Goal: Task Accomplishment & Management: Use online tool/utility

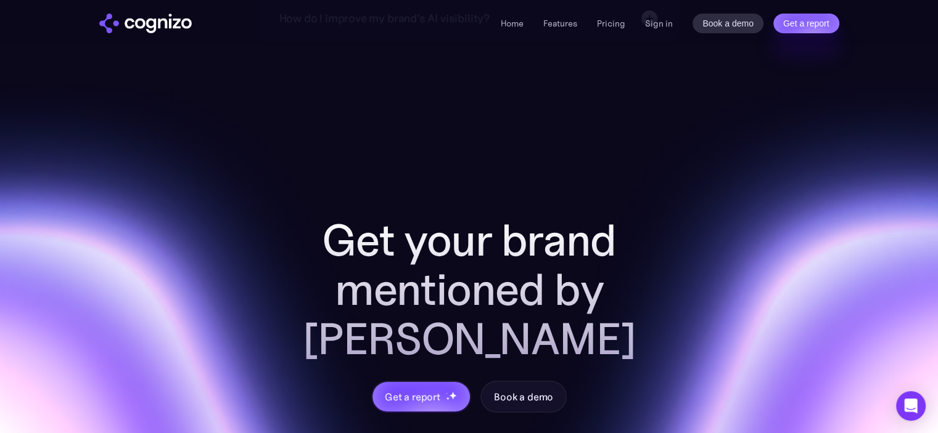
scroll to position [4689, 0]
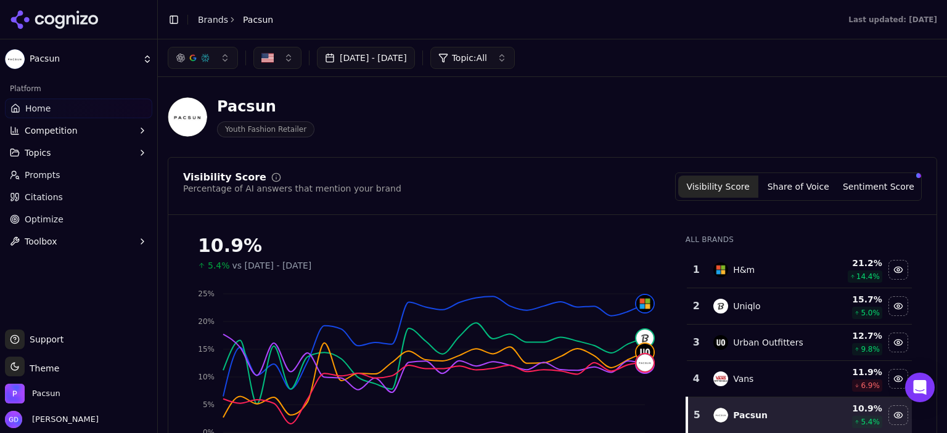
click at [861, 179] on button "Sentiment Score" at bounding box center [878, 187] width 80 height 22
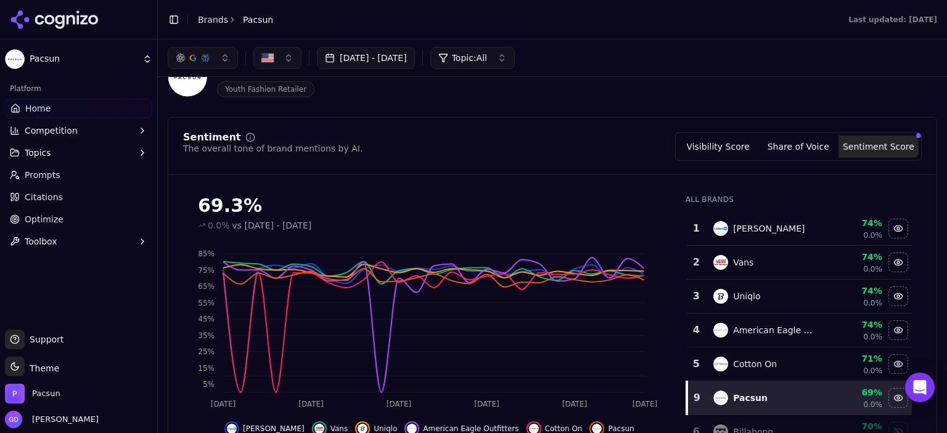
scroll to position [62, 0]
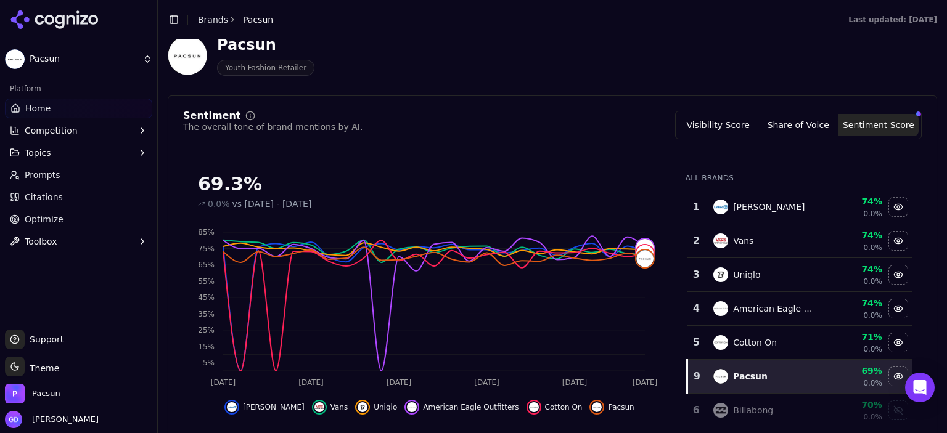
click at [818, 128] on button "Share of Voice" at bounding box center [798, 125] width 80 height 22
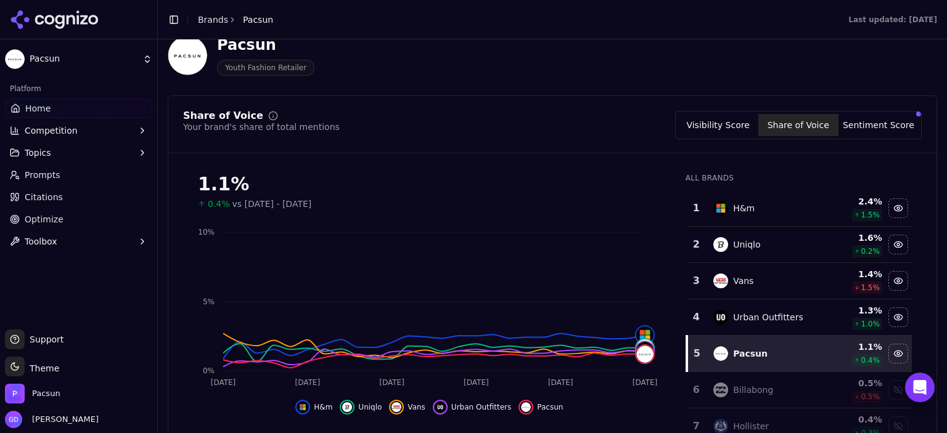
click at [884, 128] on button "Sentiment Score" at bounding box center [878, 125] width 80 height 22
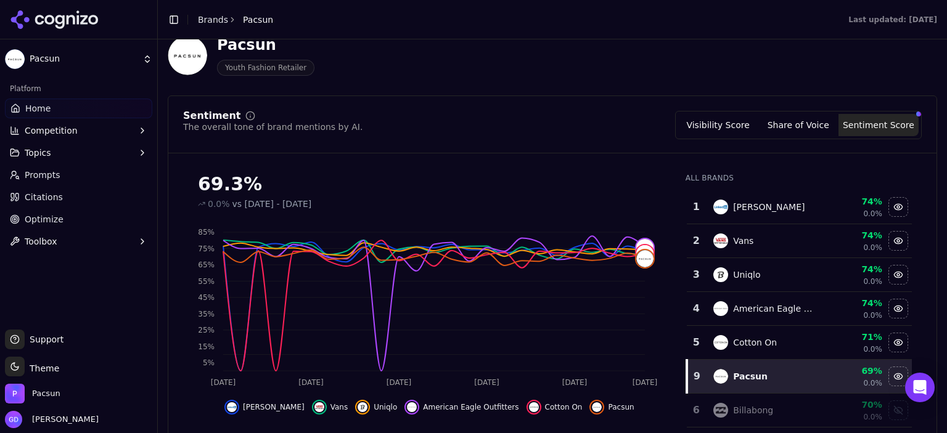
click at [738, 123] on button "Visibility Score" at bounding box center [718, 125] width 80 height 22
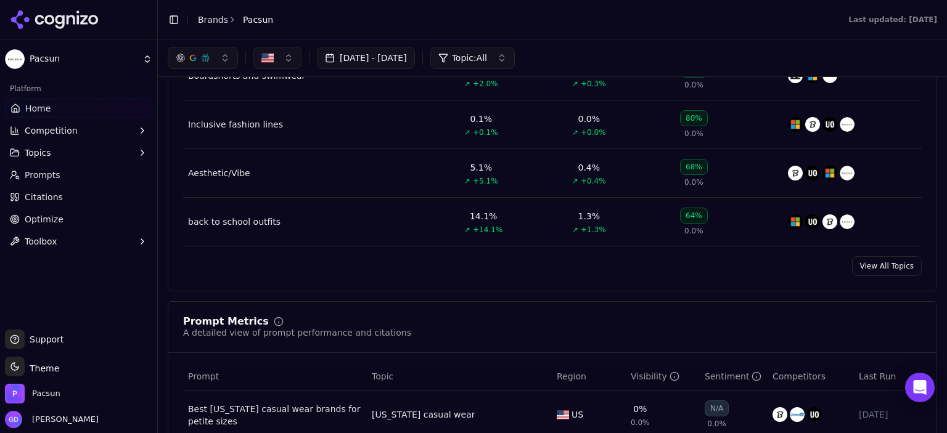
scroll to position [617, 0]
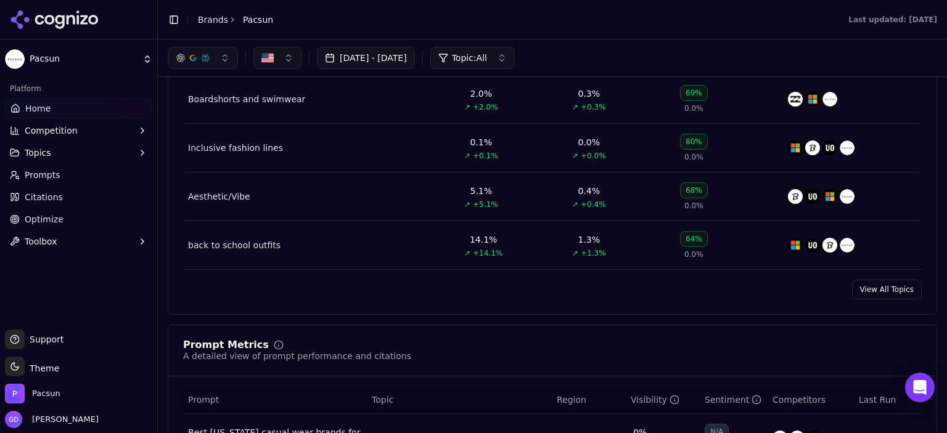
click at [65, 157] on button "Topics" at bounding box center [78, 153] width 147 height 20
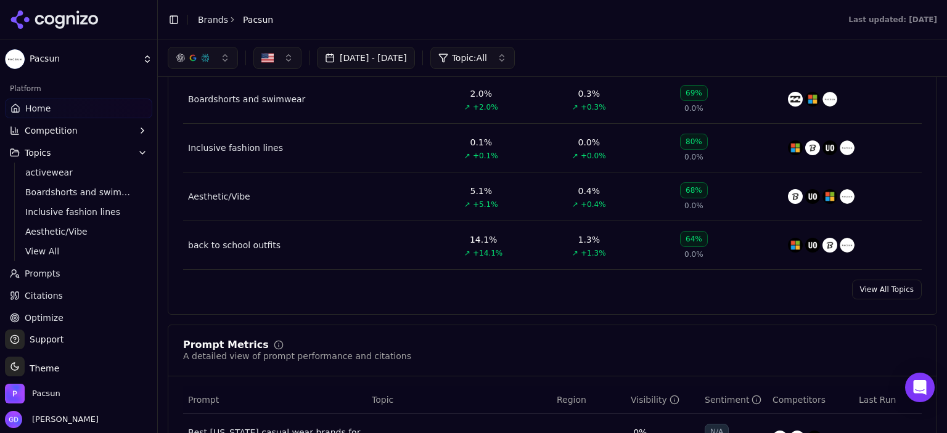
click at [66, 156] on button "Topics" at bounding box center [78, 153] width 147 height 20
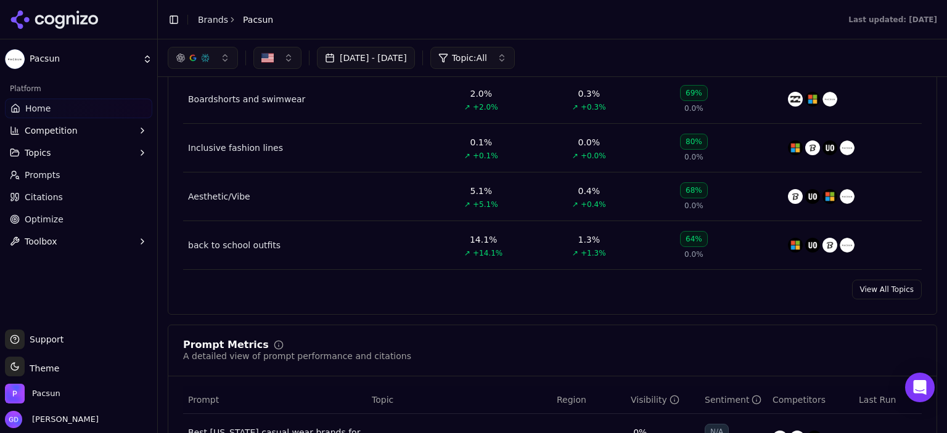
click at [71, 125] on span "Competition" at bounding box center [51, 131] width 53 height 12
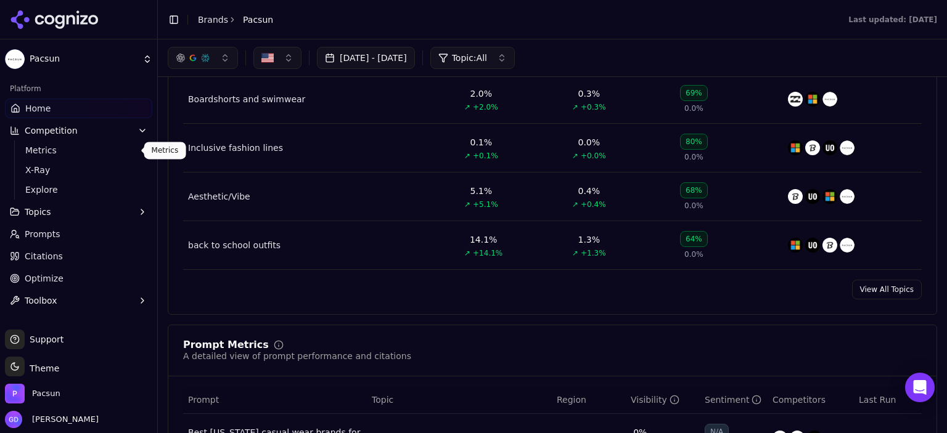
click at [45, 150] on span "Metrics" at bounding box center [78, 150] width 107 height 12
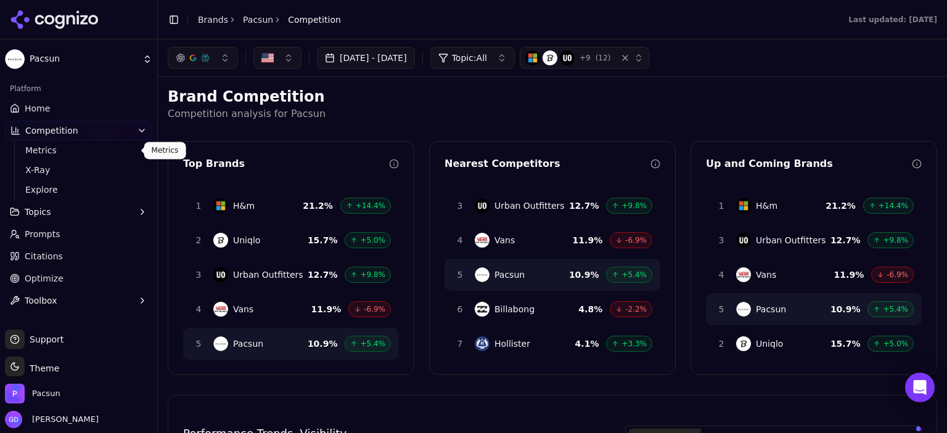
click at [32, 106] on span "Home" at bounding box center [37, 108] width 25 height 12
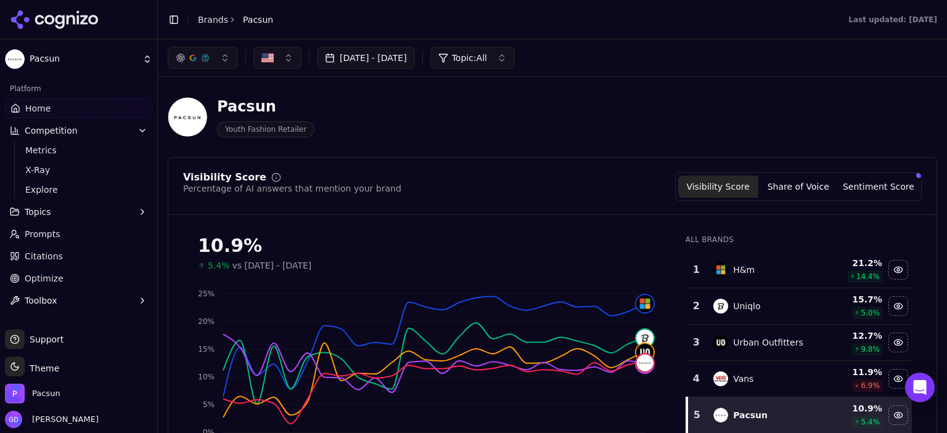
click at [345, 55] on button "Aug 03, 2025 - Sep 02, 2025" at bounding box center [366, 58] width 98 height 22
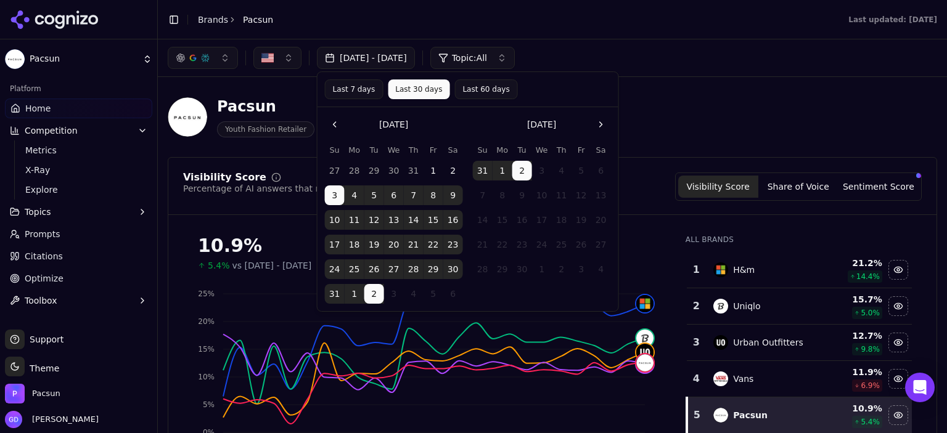
click at [290, 88] on div "Pacsun Youth Fashion Retailer" at bounding box center [552, 117] width 769 height 60
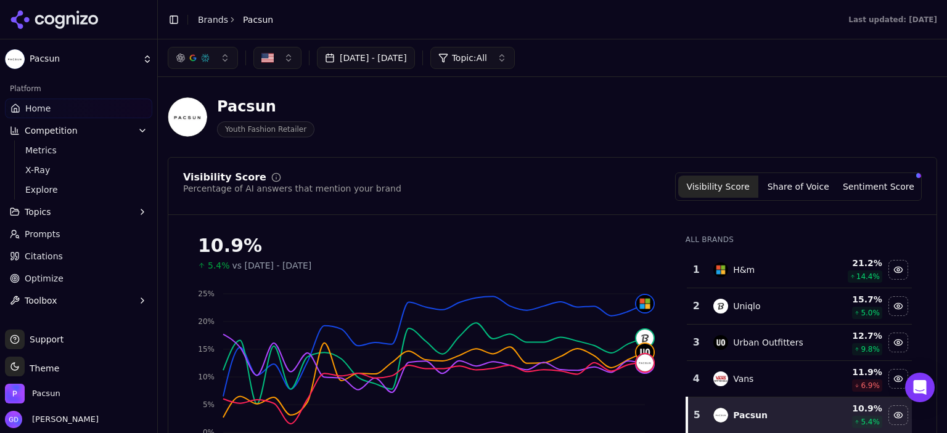
click at [384, 56] on button "Aug 03, 2025 - Sep 02, 2025" at bounding box center [366, 58] width 98 height 22
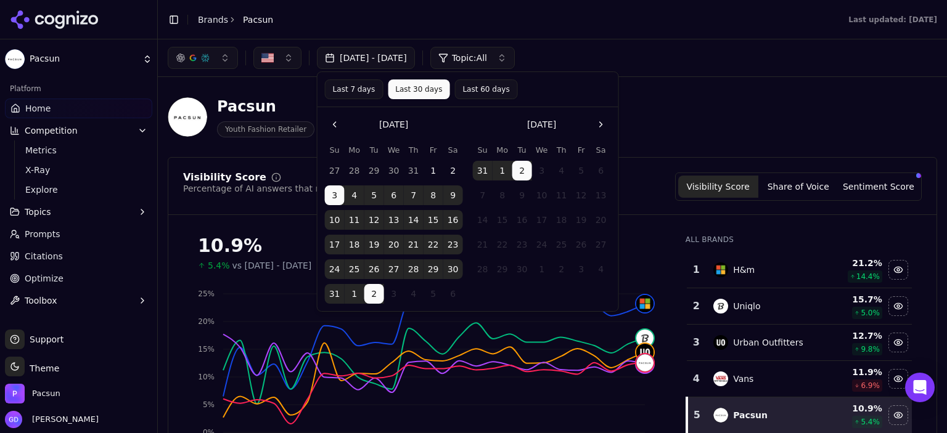
click at [398, 245] on button "20" at bounding box center [394, 245] width 20 height 20
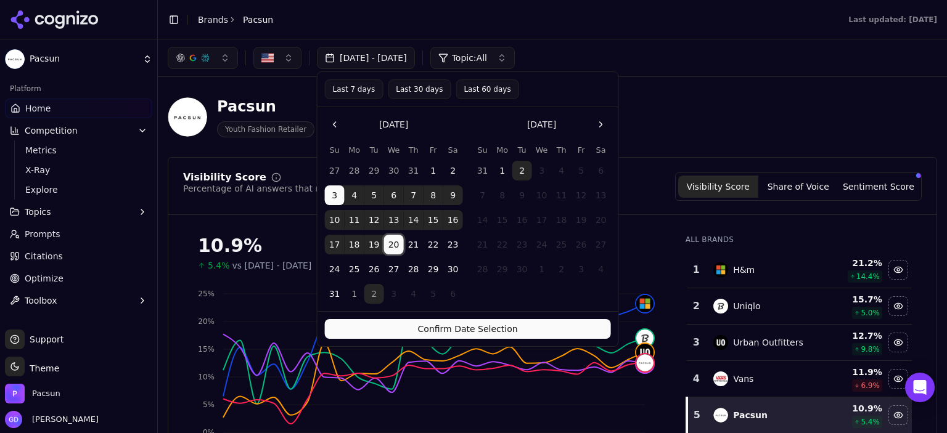
click at [439, 330] on button "Confirm Date Selection" at bounding box center [468, 329] width 286 height 20
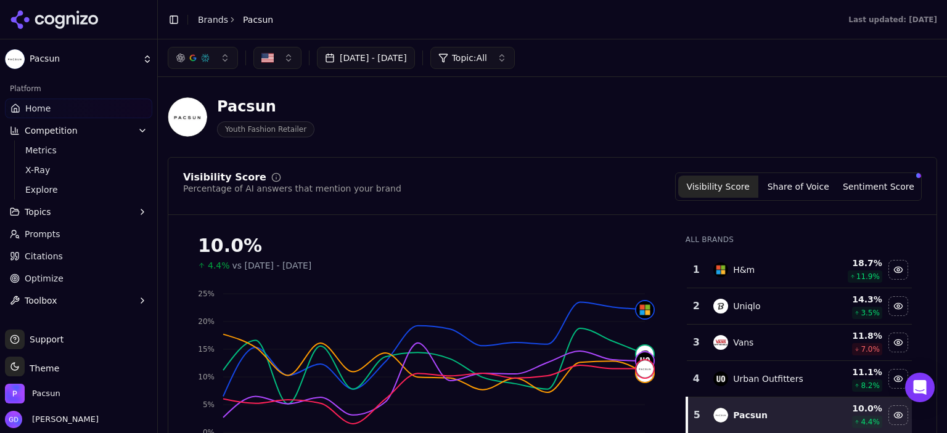
click at [71, 239] on link "Prompts" at bounding box center [78, 234] width 147 height 20
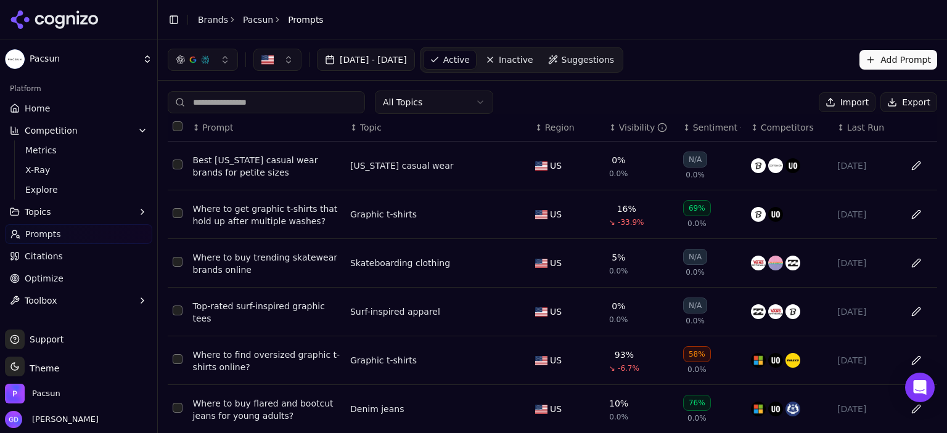
click at [415, 60] on button "Aug 03, 2025 - Aug 20, 2025" at bounding box center [366, 60] width 98 height 22
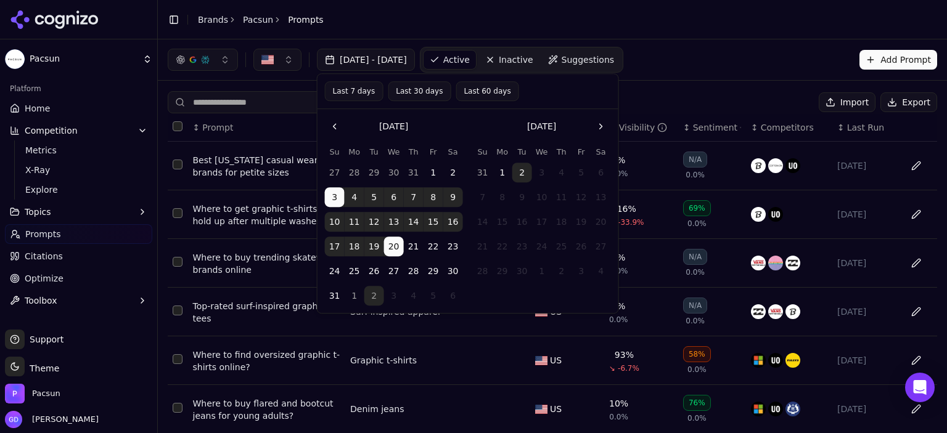
click at [709, 85] on div "All Topics Import Export ↕ Prompt ↕ Topic ↕ Region ↕ Visibility ↕ Sentiment ↕ C…" at bounding box center [552, 375] width 789 height 588
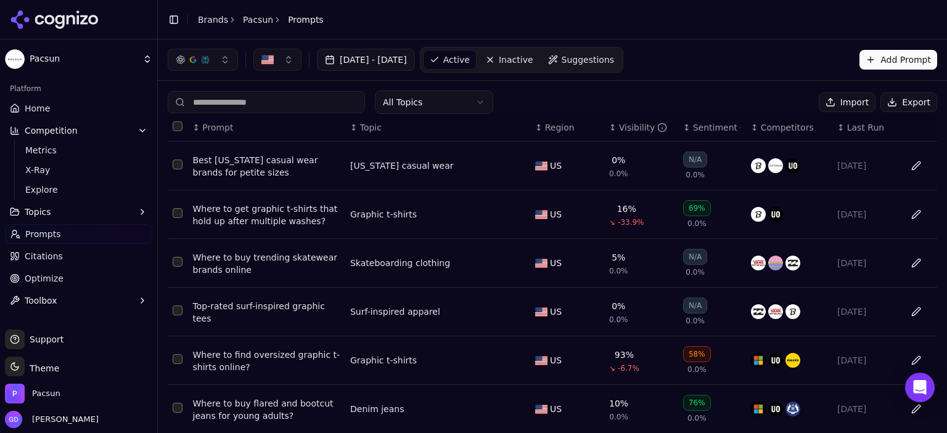
click at [902, 105] on button "Export" at bounding box center [908, 102] width 57 height 20
click at [754, 64] on div "Aug 03, 2025 - Aug 20, 2025 Active Inactive Suggestions Add Prompt" at bounding box center [552, 60] width 769 height 26
click at [46, 149] on span "Metrics" at bounding box center [78, 150] width 107 height 12
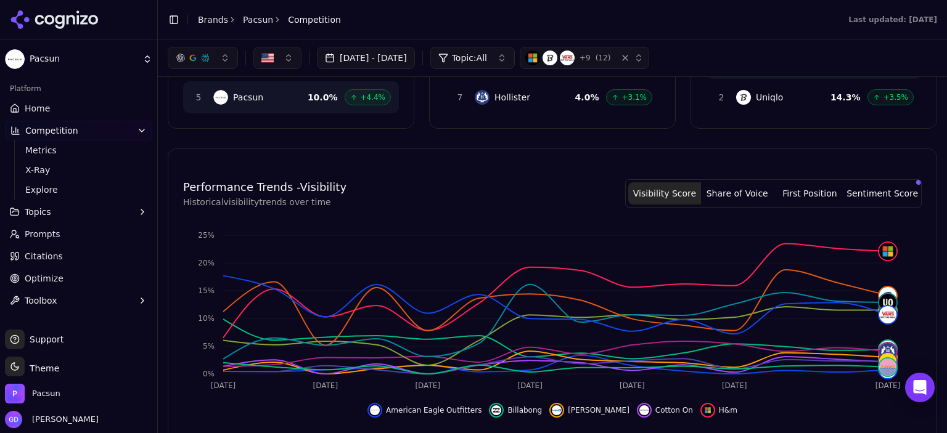
scroll to position [247, 0]
click at [866, 182] on button "Sentiment Score" at bounding box center [882, 193] width 73 height 22
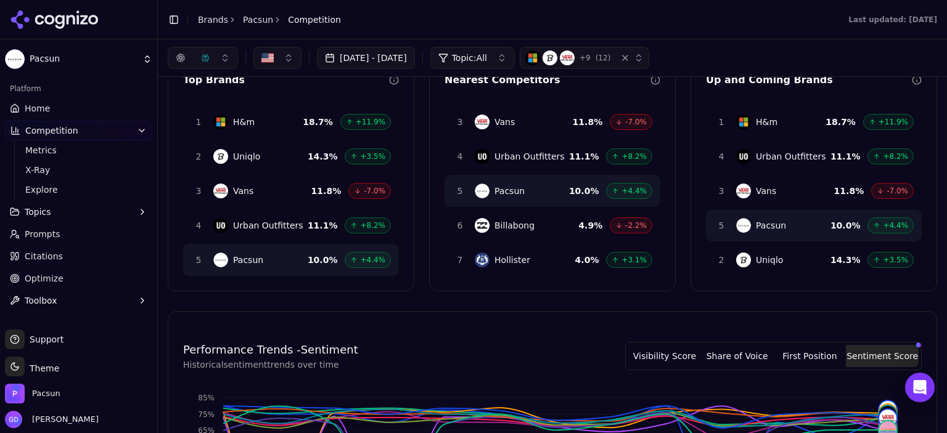
scroll to position [0, 0]
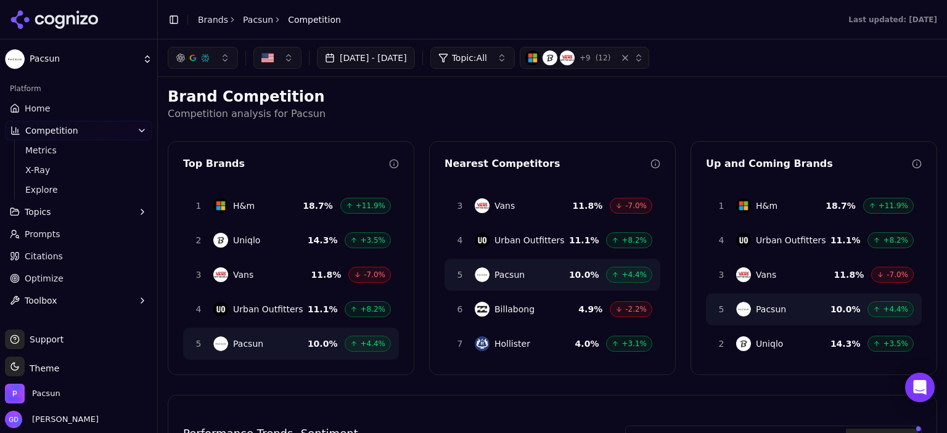
click at [365, 64] on button "Aug 03, 2025 - Aug 20, 2025" at bounding box center [366, 58] width 98 height 22
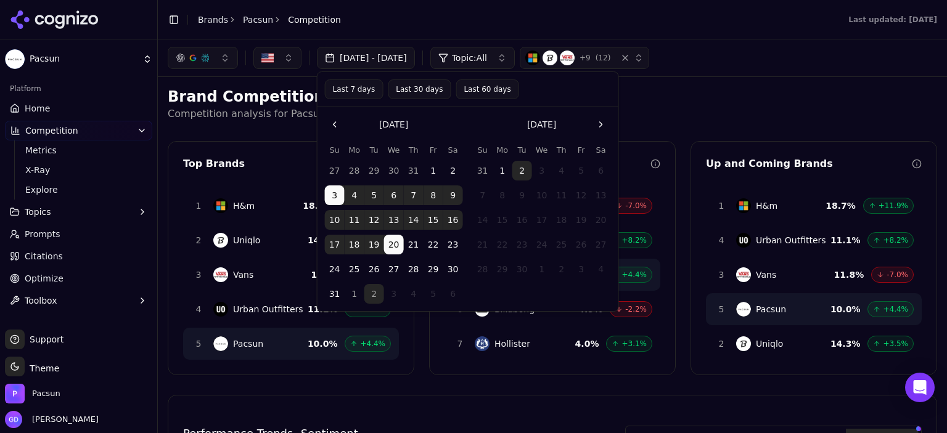
click at [368, 221] on button "12" at bounding box center [374, 220] width 20 height 20
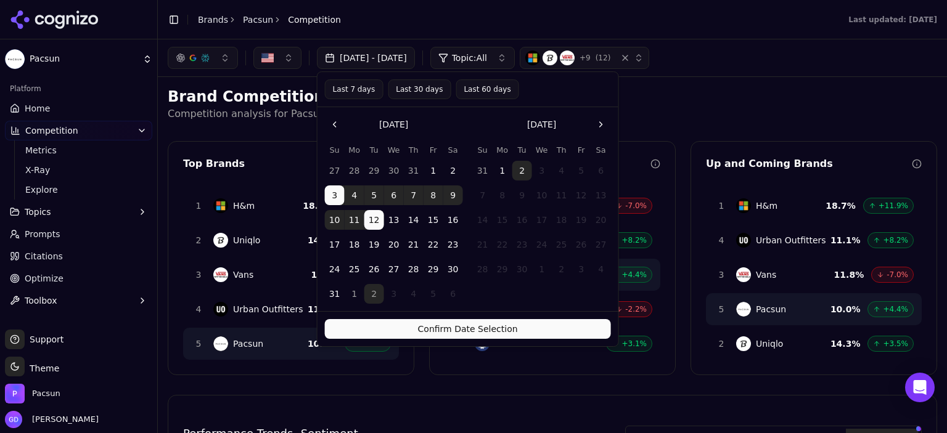
click at [403, 322] on button "Confirm Date Selection" at bounding box center [468, 329] width 286 height 20
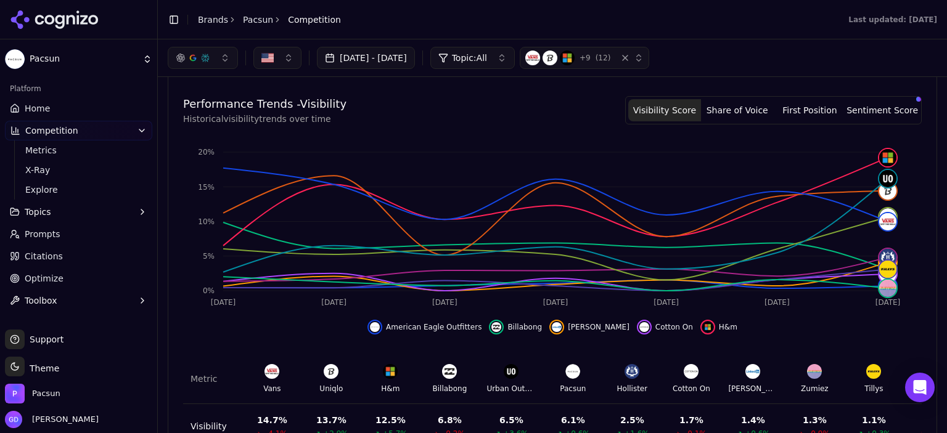
scroll to position [308, 0]
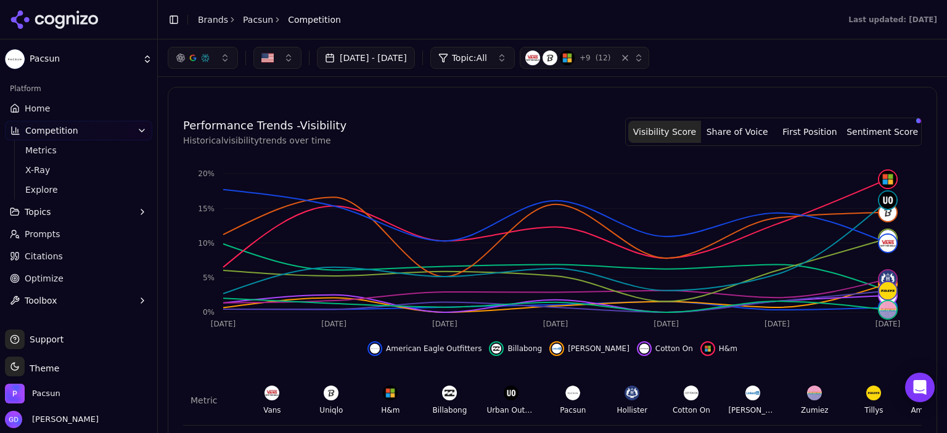
click at [847, 128] on button "Sentiment Score" at bounding box center [882, 132] width 73 height 22
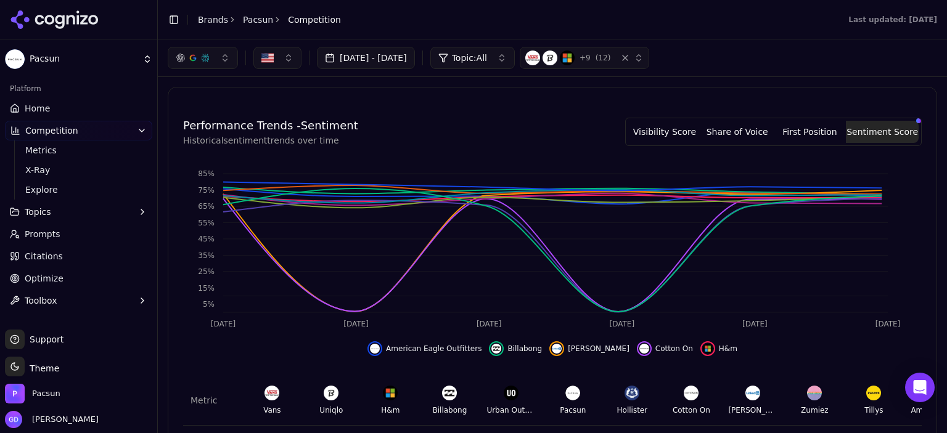
click at [696, 123] on button "Visibility Score" at bounding box center [664, 132] width 73 height 22
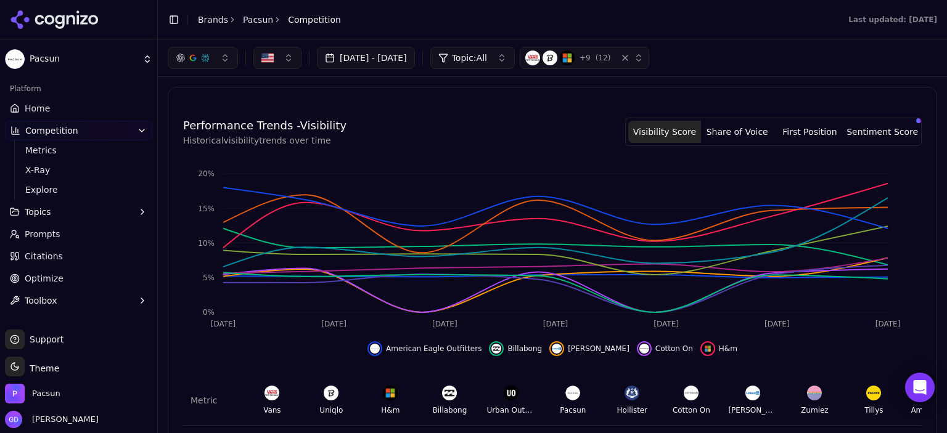
click at [742, 125] on button "Share of Voice" at bounding box center [737, 132] width 73 height 22
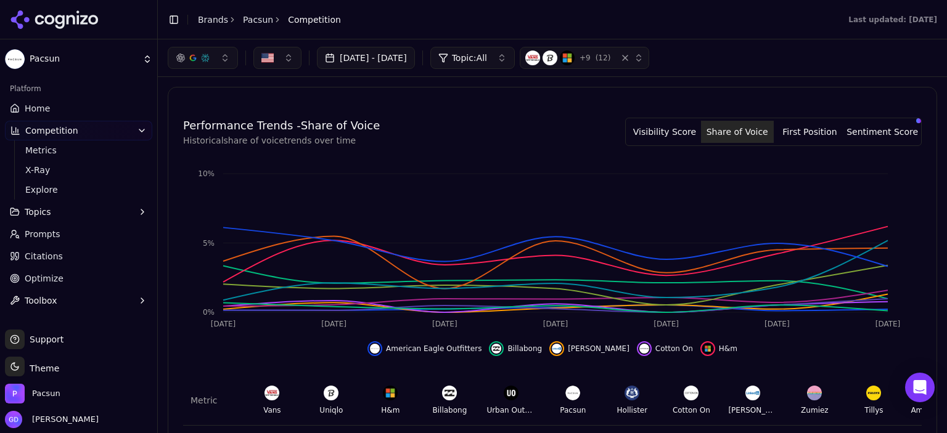
click at [824, 128] on button "First Position" at bounding box center [810, 132] width 73 height 22
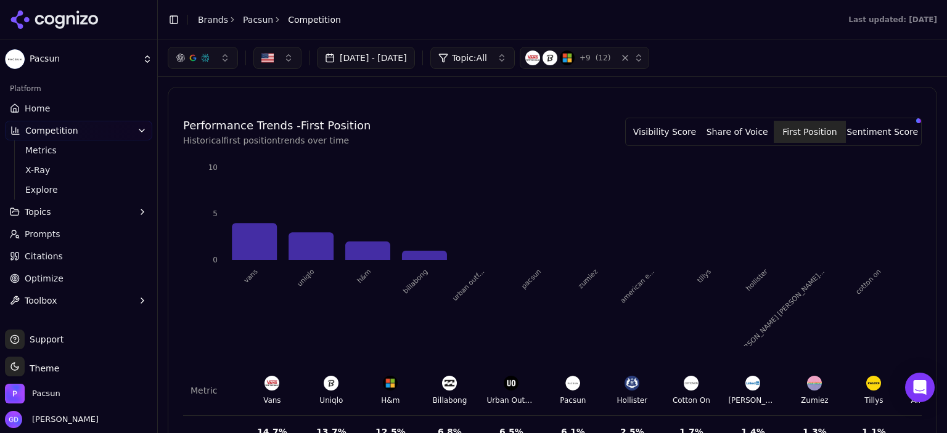
click at [861, 121] on button "Sentiment Score" at bounding box center [882, 132] width 73 height 22
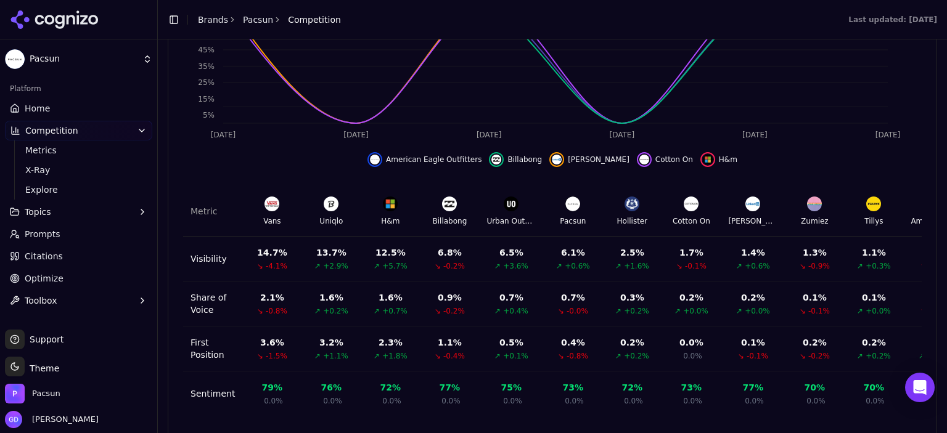
scroll to position [525, 0]
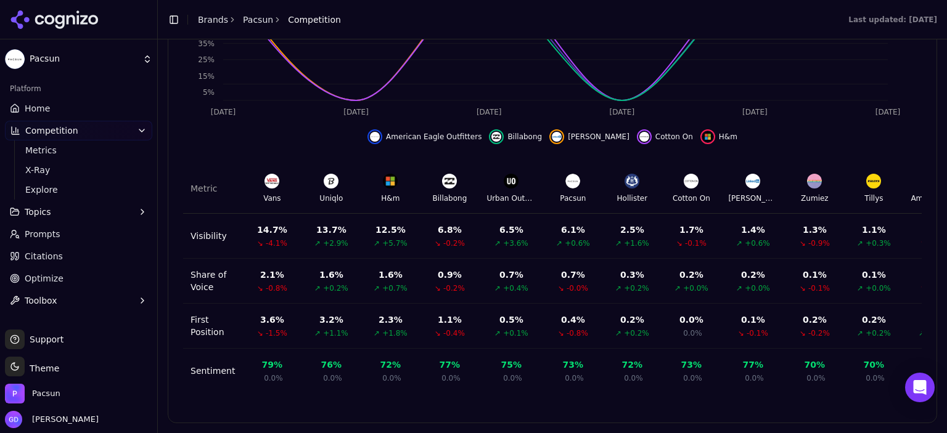
click at [47, 278] on span "Optimize" at bounding box center [44, 279] width 39 height 12
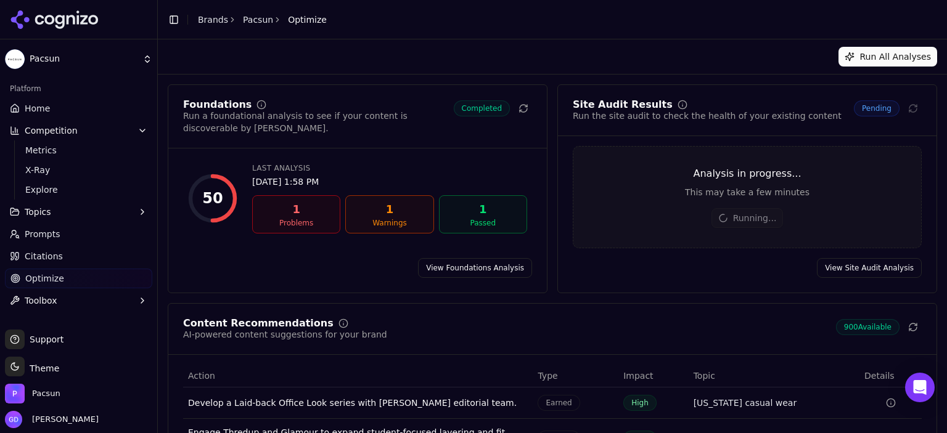
click at [478, 267] on link "View Foundations Analysis" at bounding box center [475, 268] width 114 height 20
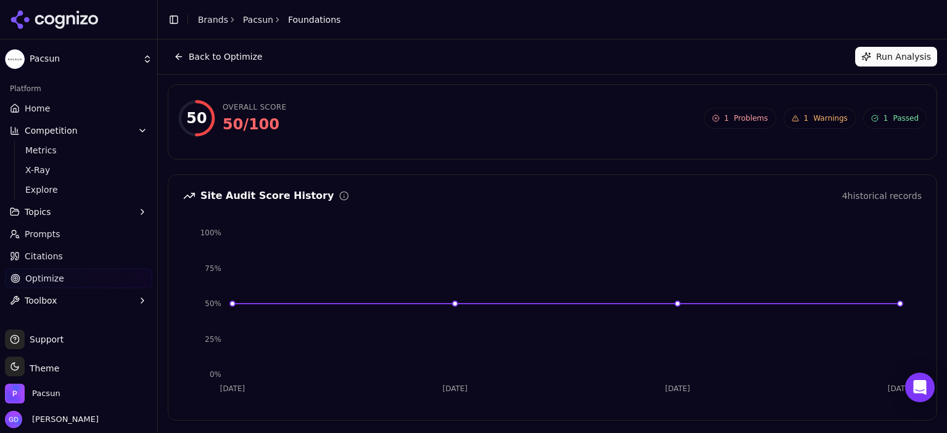
click at [172, 53] on button "Back to Optimize" at bounding box center [218, 57] width 101 height 20
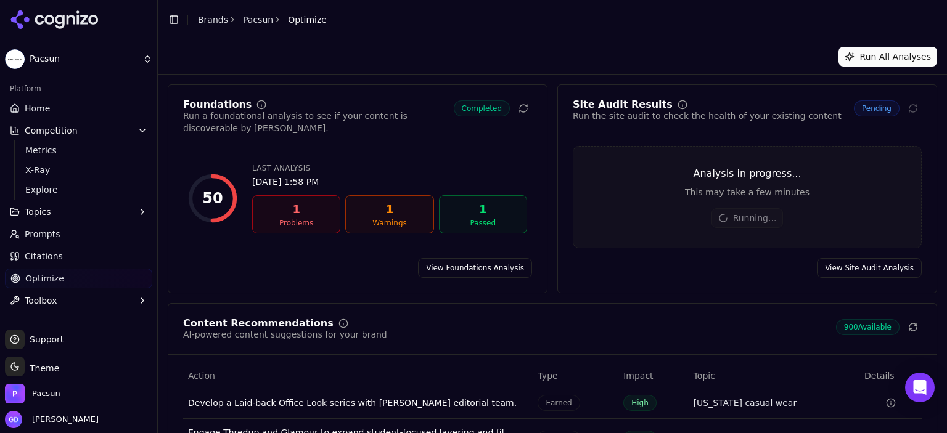
click at [861, 261] on link "View Site Audit Analysis" at bounding box center [869, 268] width 105 height 20
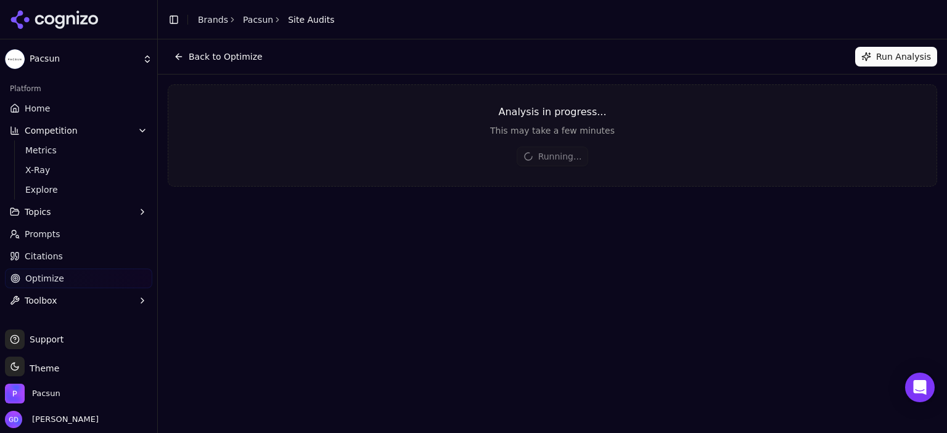
click at [905, 56] on button "Run Analysis" at bounding box center [896, 57] width 82 height 20
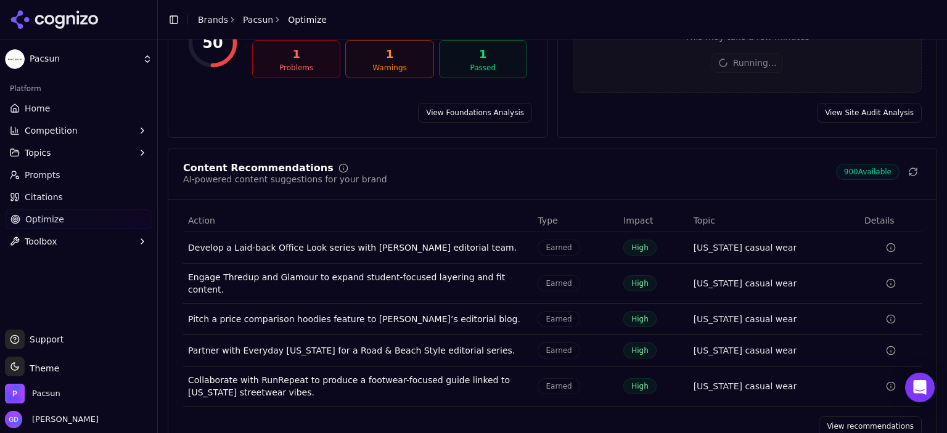
scroll to position [174, 0]
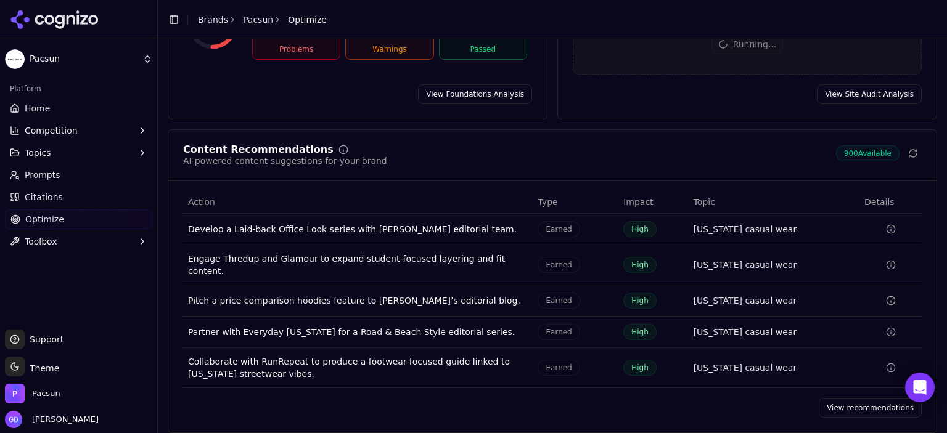
drag, startPoint x: 858, startPoint y: 398, endPoint x: 472, endPoint y: 199, distance: 435.1
click at [858, 398] on link "View recommendations" at bounding box center [870, 408] width 103 height 20
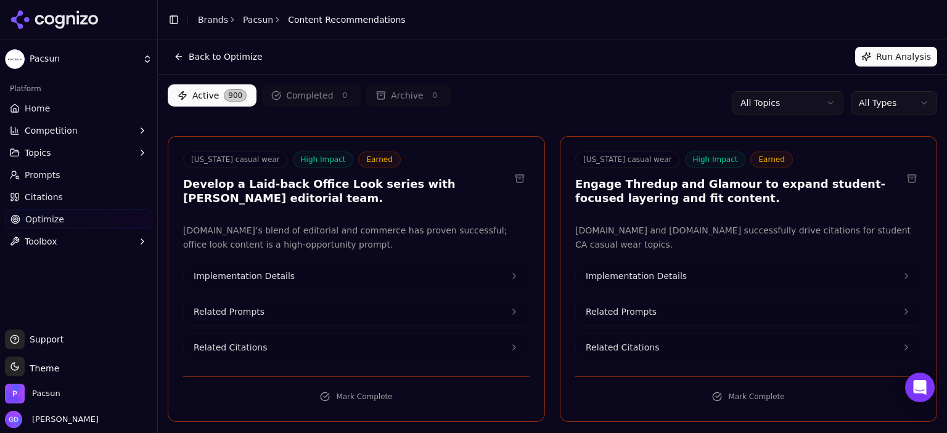
click at [182, 57] on button "Back to Optimize" at bounding box center [218, 57] width 101 height 20
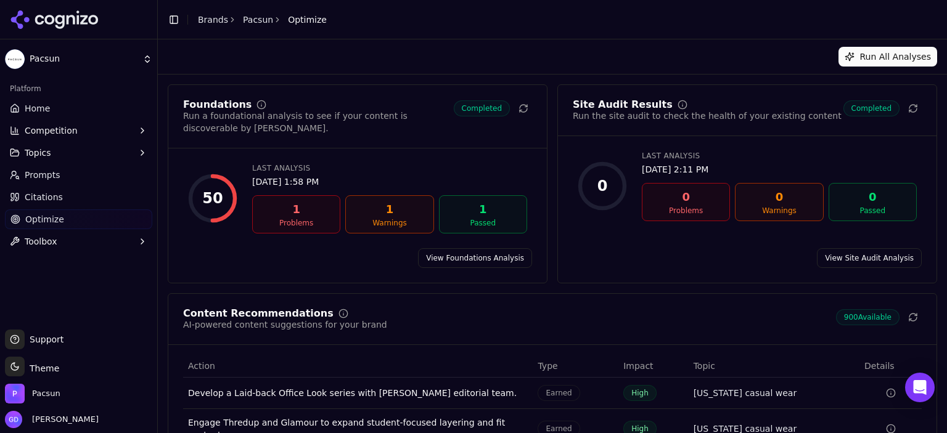
click at [857, 248] on link "View Site Audit Analysis" at bounding box center [869, 258] width 105 height 20
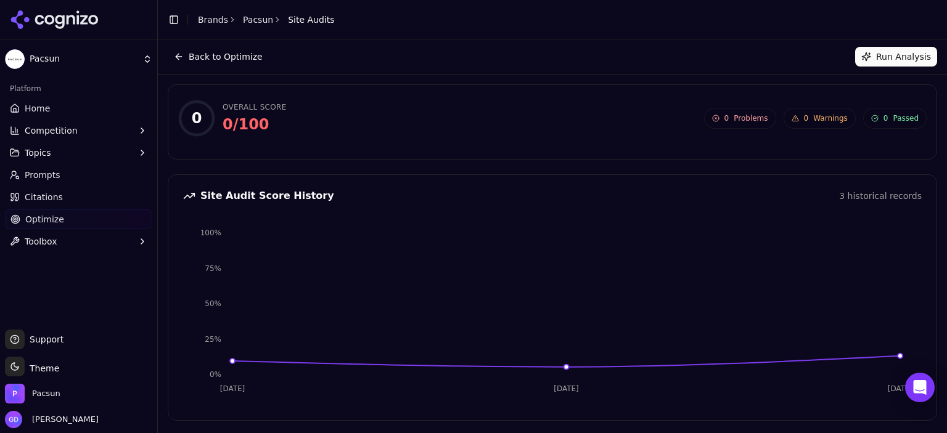
click at [872, 192] on div "3 historical records" at bounding box center [880, 196] width 83 height 12
click at [269, 198] on div "Site Audit Score History" at bounding box center [258, 196] width 151 height 12
click at [190, 195] on icon at bounding box center [189, 196] width 12 height 12
click at [254, 200] on div "Site Audit Score History" at bounding box center [258, 196] width 151 height 12
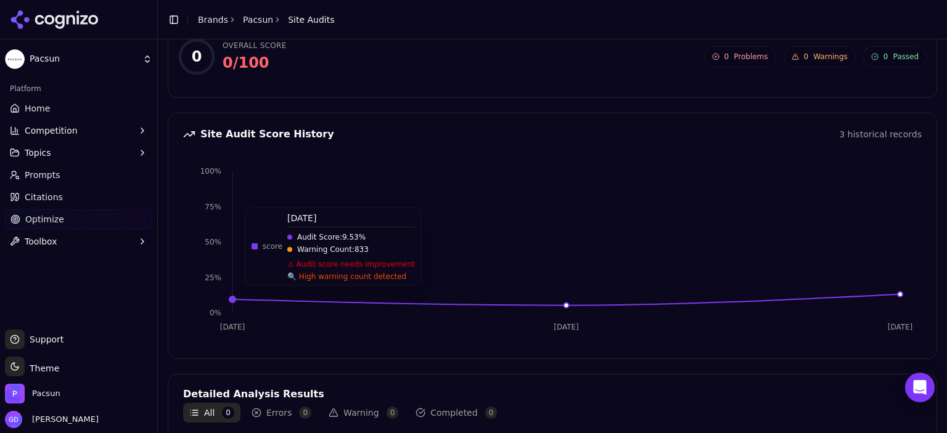
click at [236, 298] on icon "Jul 7 Aug 21 Aug 28 0% 25% 50% 75% 100%" at bounding box center [547, 251] width 729 height 185
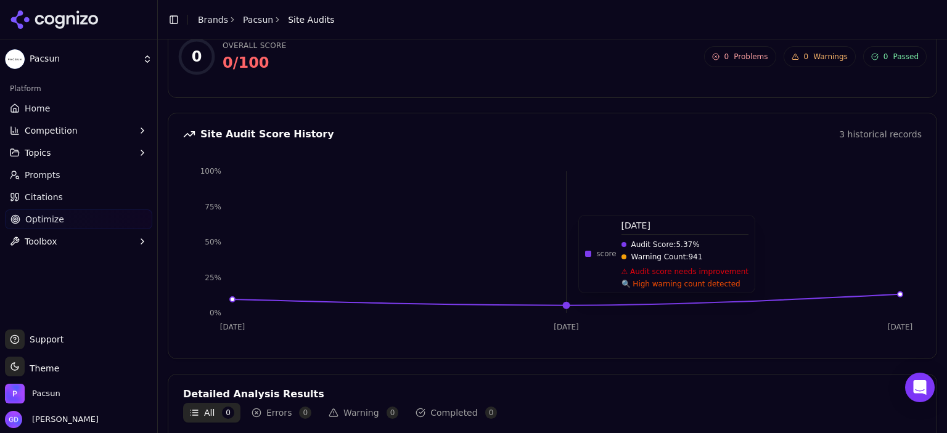
click at [563, 305] on circle at bounding box center [566, 305] width 7 height 7
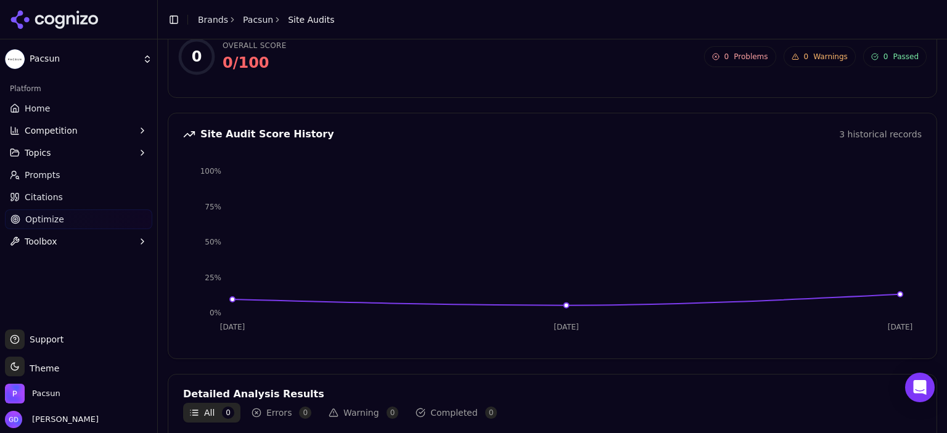
click at [905, 292] on icon "Jul 7 Aug 21 Aug 28 0% 25% 50% 75% 100%" at bounding box center [547, 251] width 729 height 185
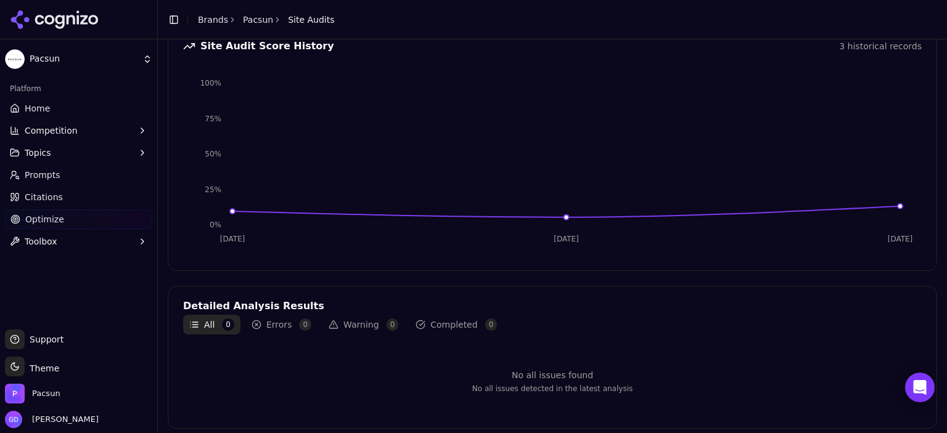
scroll to position [154, 0]
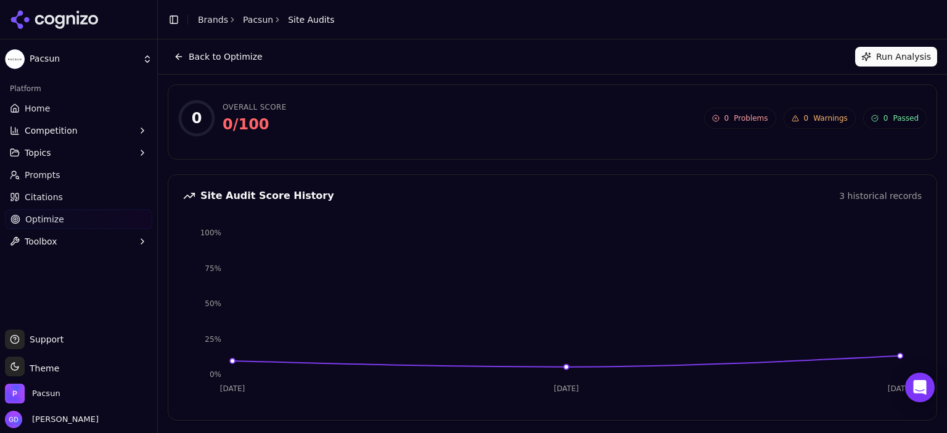
click at [890, 62] on button "Run Analysis" at bounding box center [896, 57] width 82 height 20
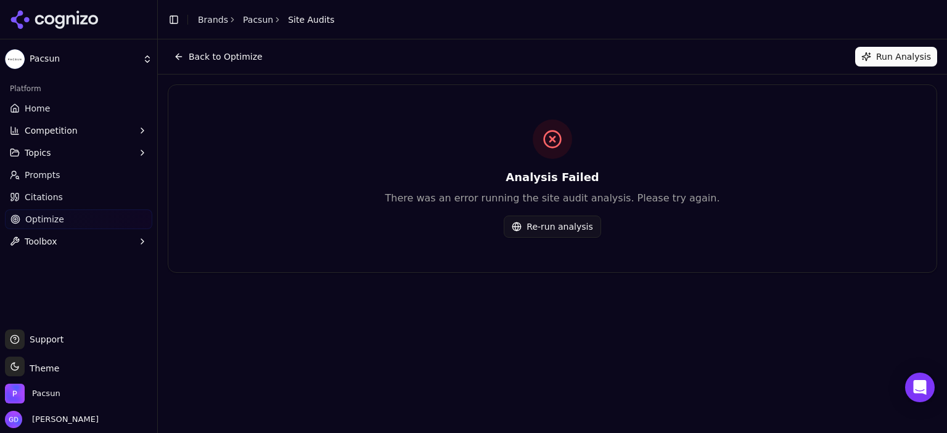
click at [577, 221] on button "Re-run analysis" at bounding box center [552, 227] width 97 height 22
